Goal: Complete application form

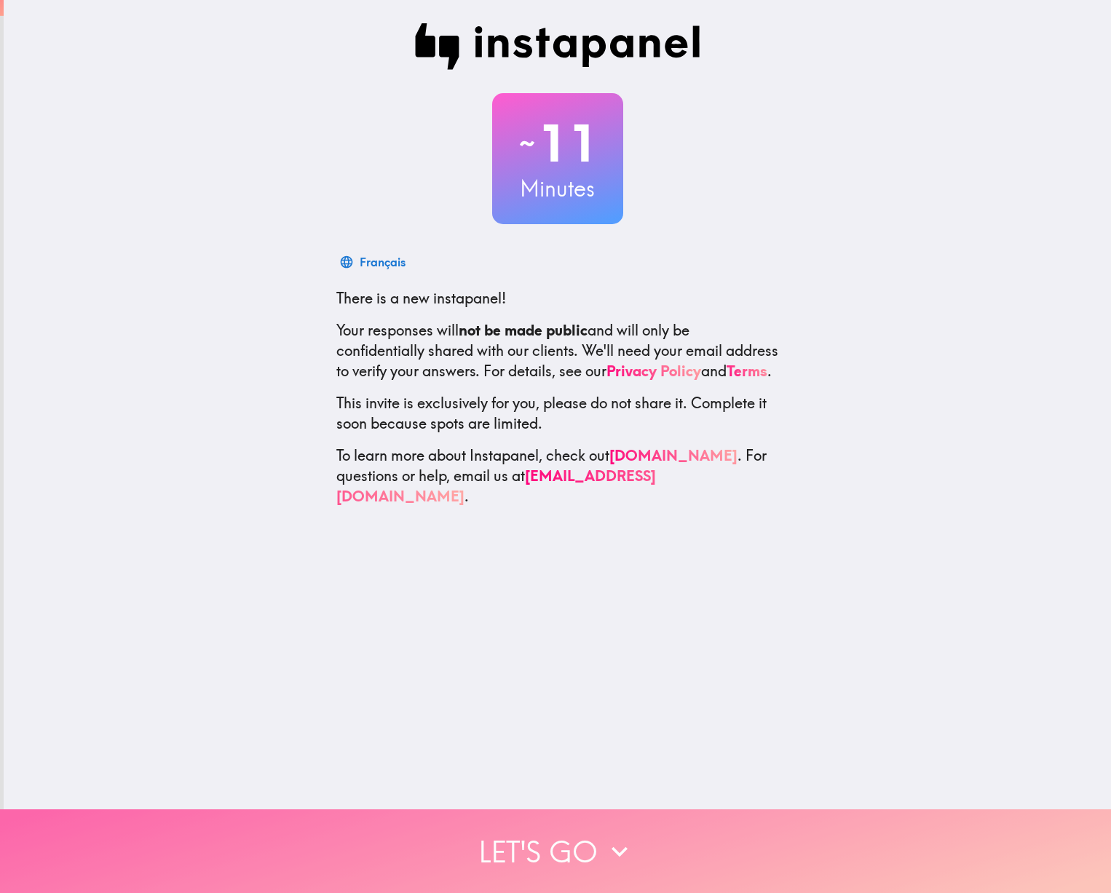
click at [496, 837] on button "Let's go" at bounding box center [555, 852] width 1111 height 84
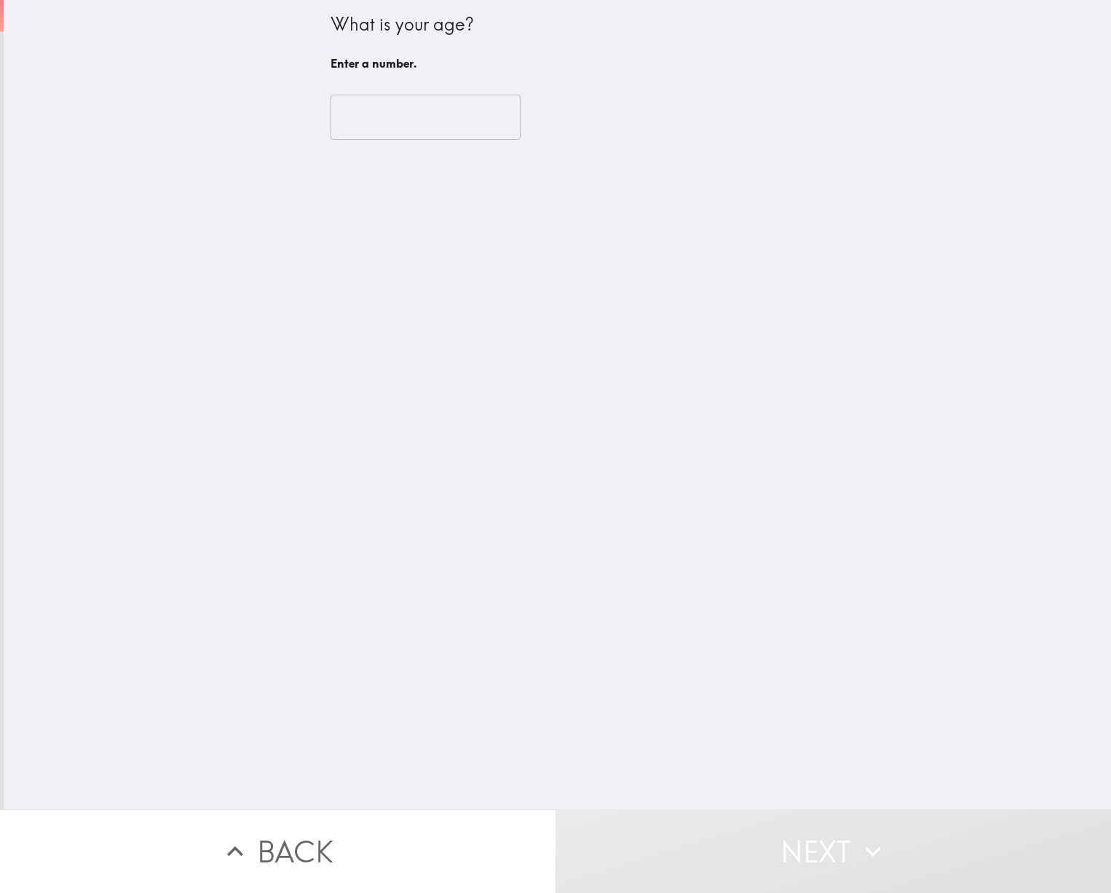
click at [450, 114] on input "number" at bounding box center [426, 117] width 190 height 45
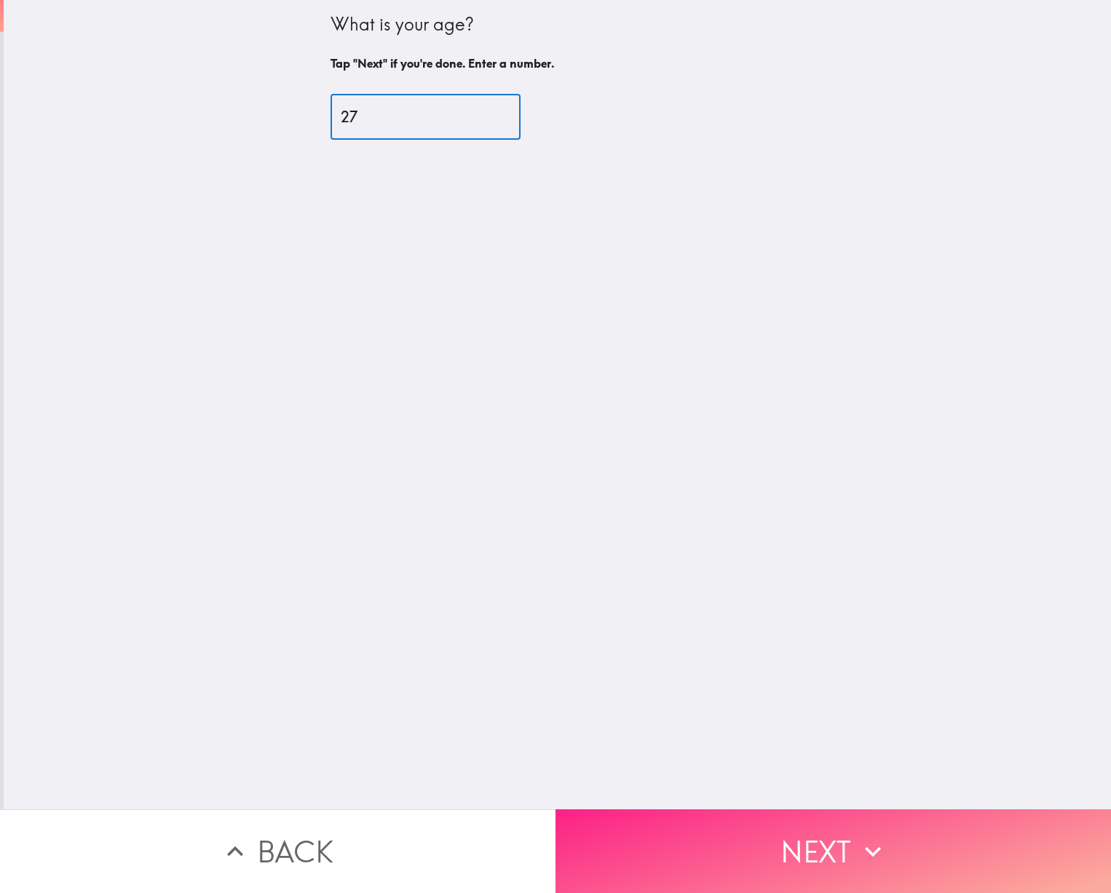
type input "27"
click at [874, 829] on button "Next" at bounding box center [834, 852] width 556 height 84
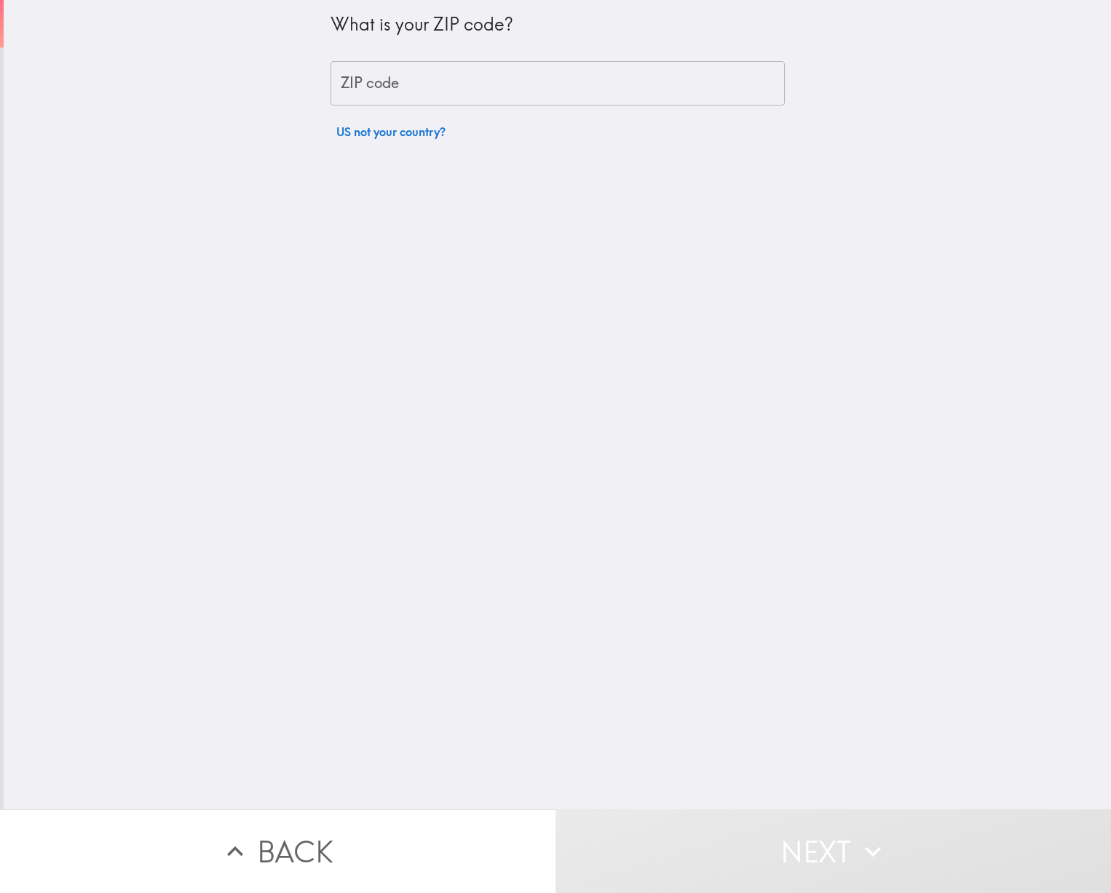
click at [492, 77] on input "ZIP code" at bounding box center [558, 83] width 454 height 45
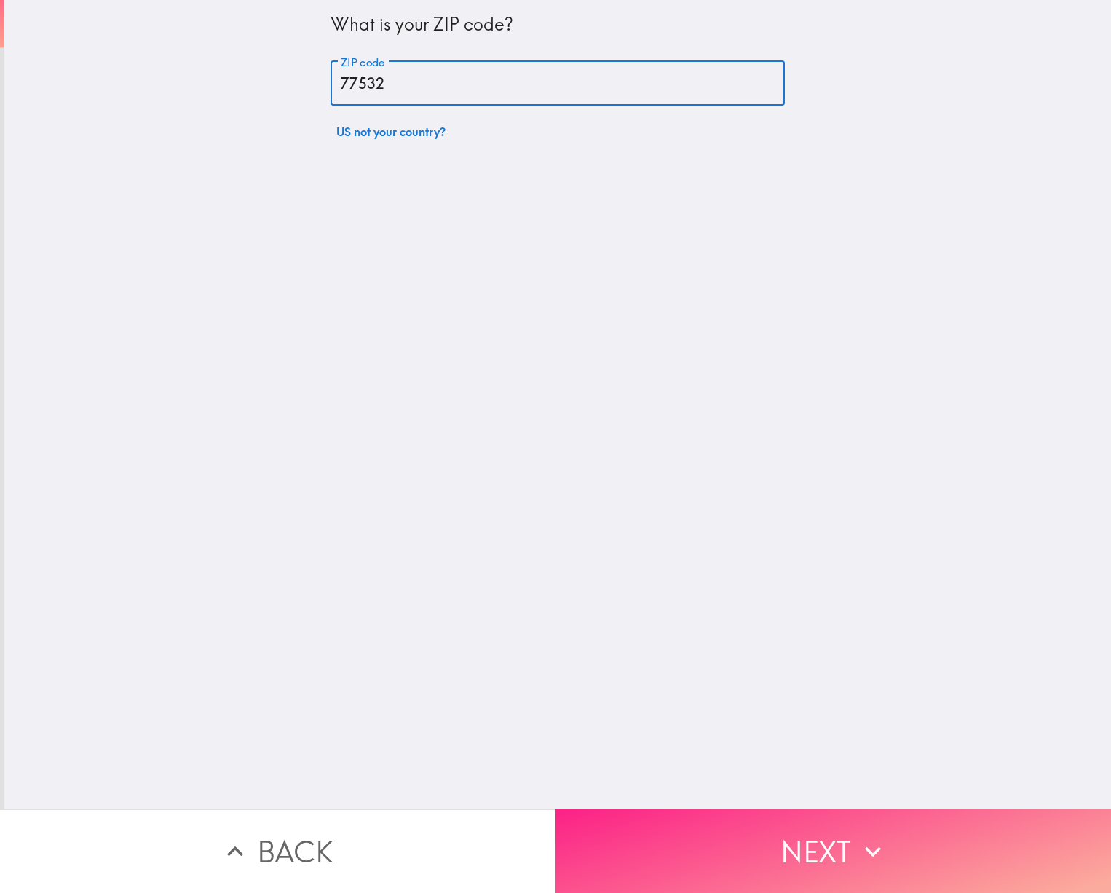
type input "77532"
click at [604, 830] on button "Next" at bounding box center [834, 852] width 556 height 84
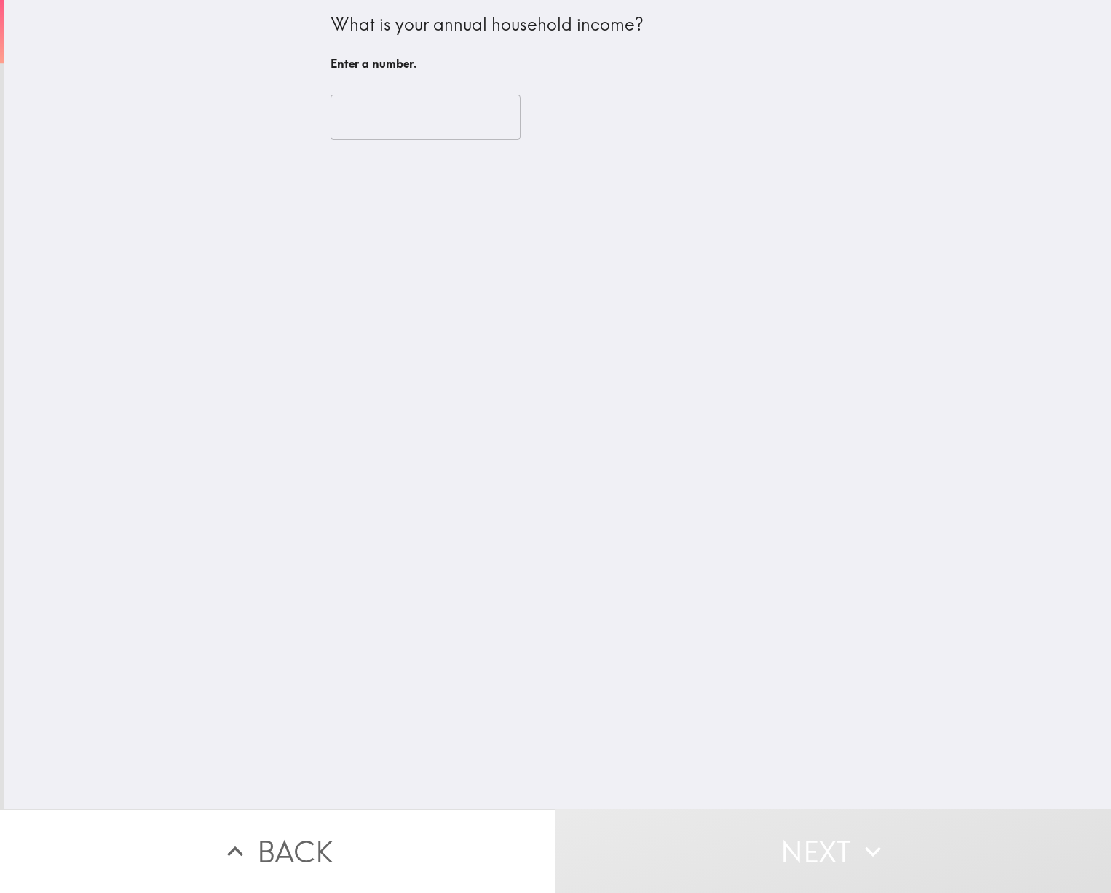
click at [444, 120] on input "number" at bounding box center [426, 117] width 190 height 45
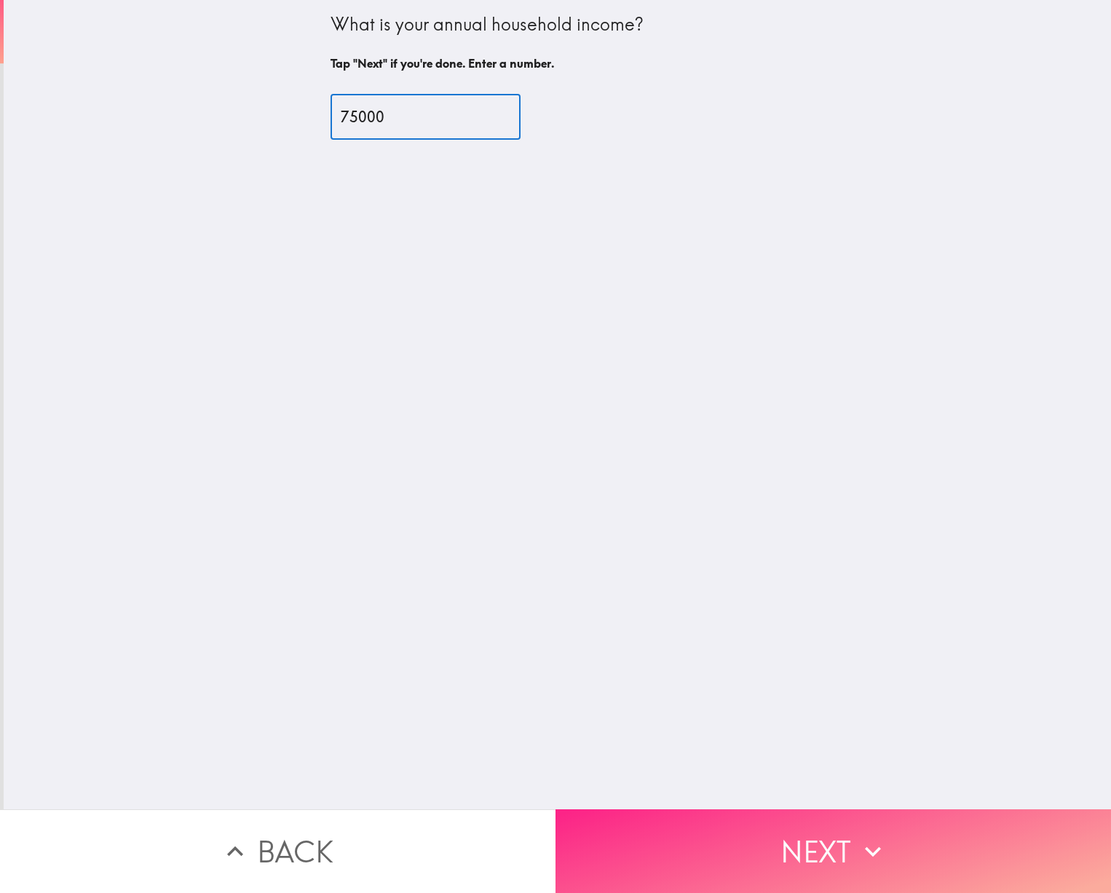
type input "75000"
click at [692, 829] on button "Next" at bounding box center [834, 852] width 556 height 84
